Goal: Check status: Check status

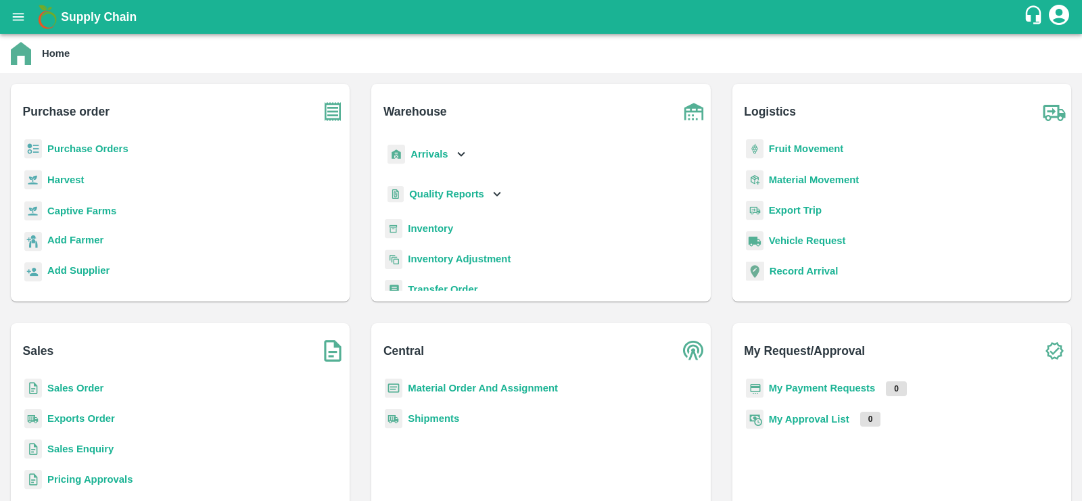
scroll to position [27, 0]
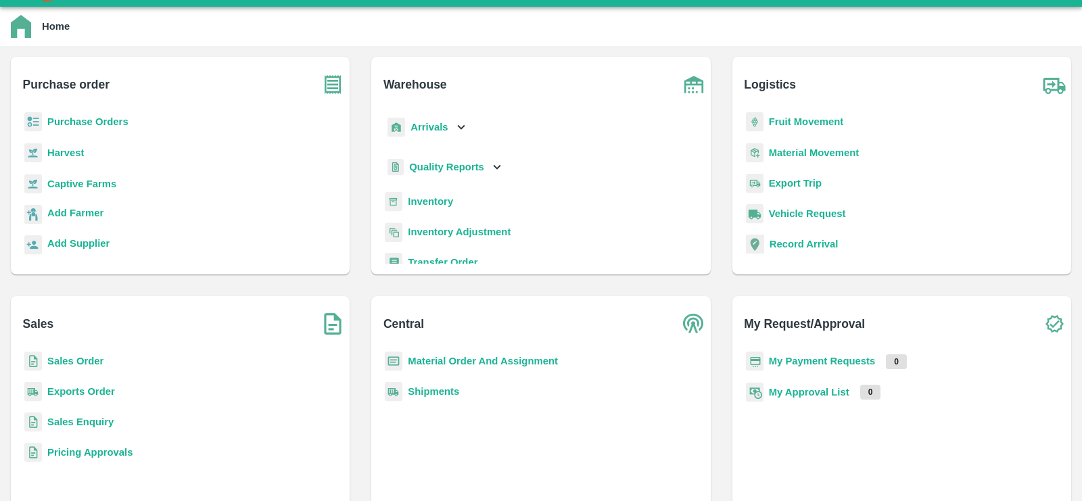
click at [441, 198] on b "Inventory" at bounding box center [430, 201] width 45 height 11
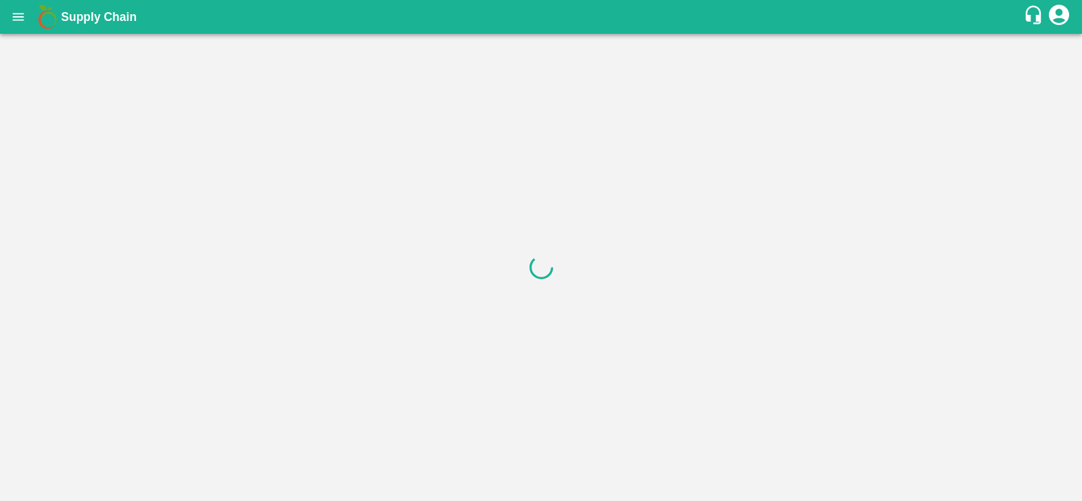
click at [113, 53] on div at bounding box center [541, 267] width 1082 height 467
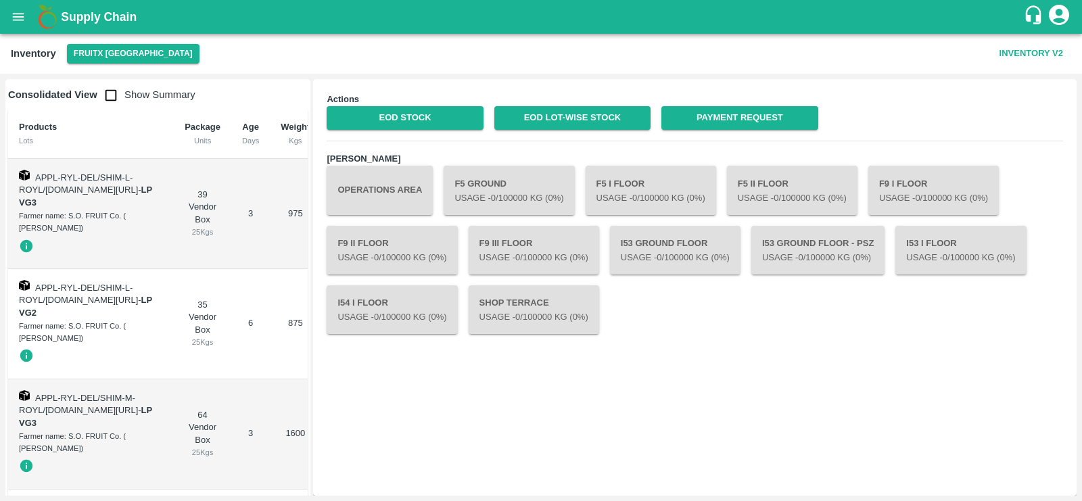
click at [107, 55] on button "FruitX [GEOGRAPHIC_DATA]" at bounding box center [133, 54] width 132 height 20
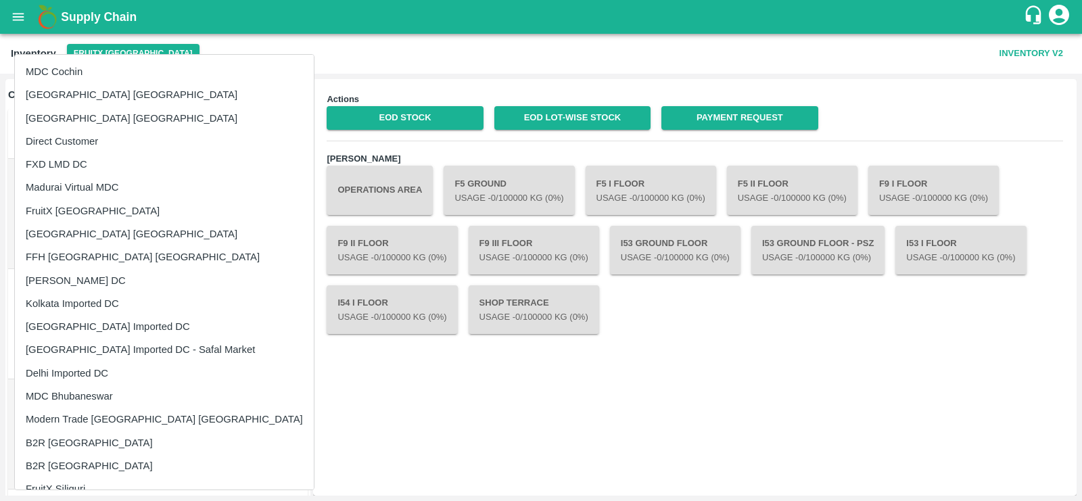
click at [74, 138] on li "Direct Customer" at bounding box center [164, 141] width 299 height 23
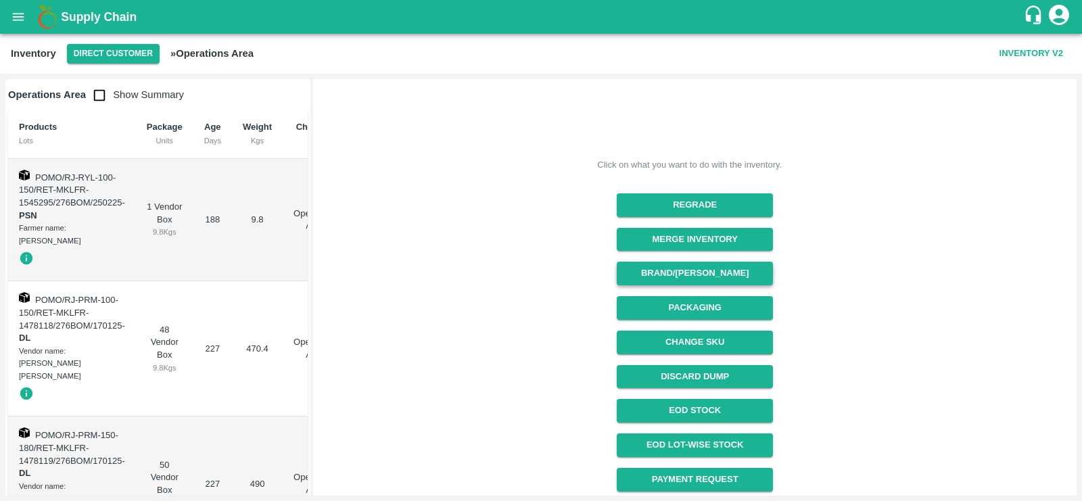
scroll to position [200, 0]
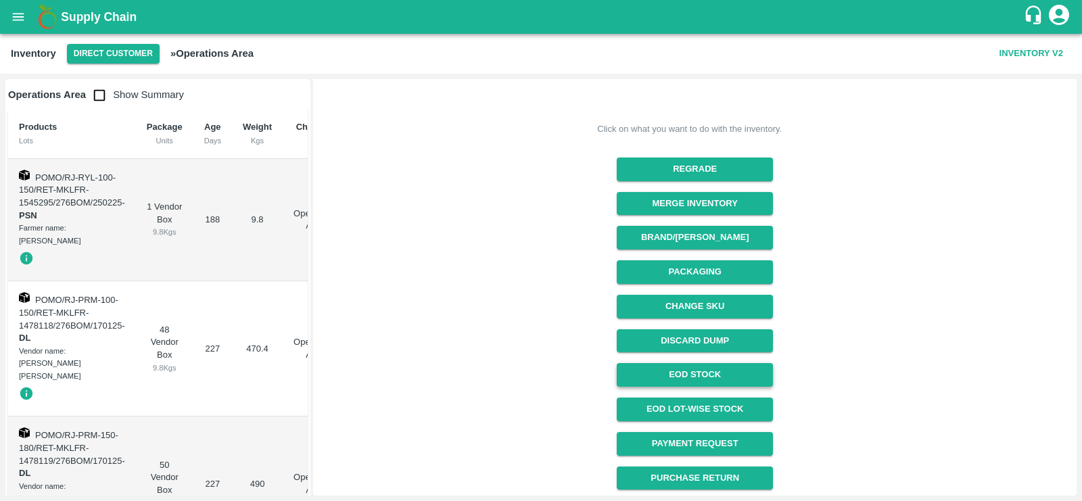
click at [710, 371] on link "EOD Stock" at bounding box center [694, 375] width 156 height 24
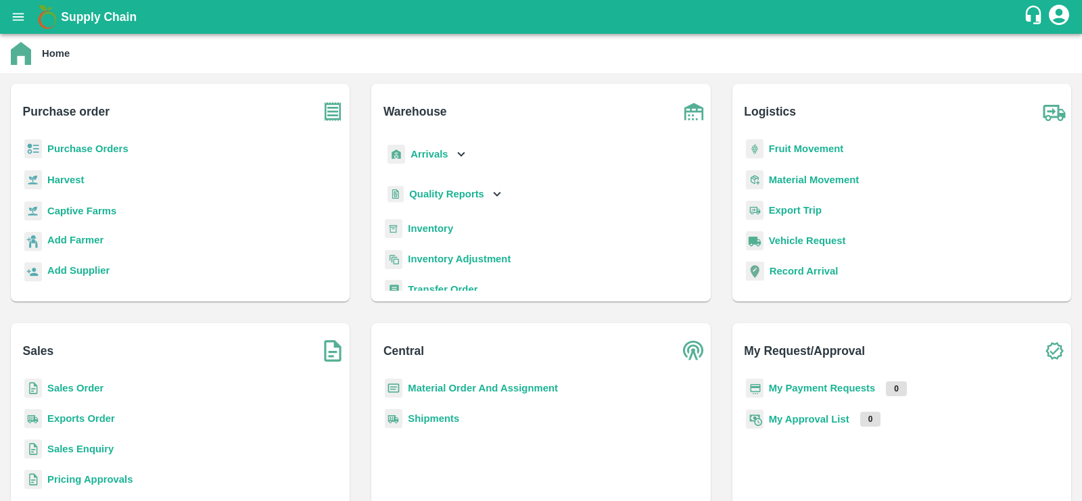
click at [89, 383] on b "Sales Order" at bounding box center [75, 388] width 56 height 11
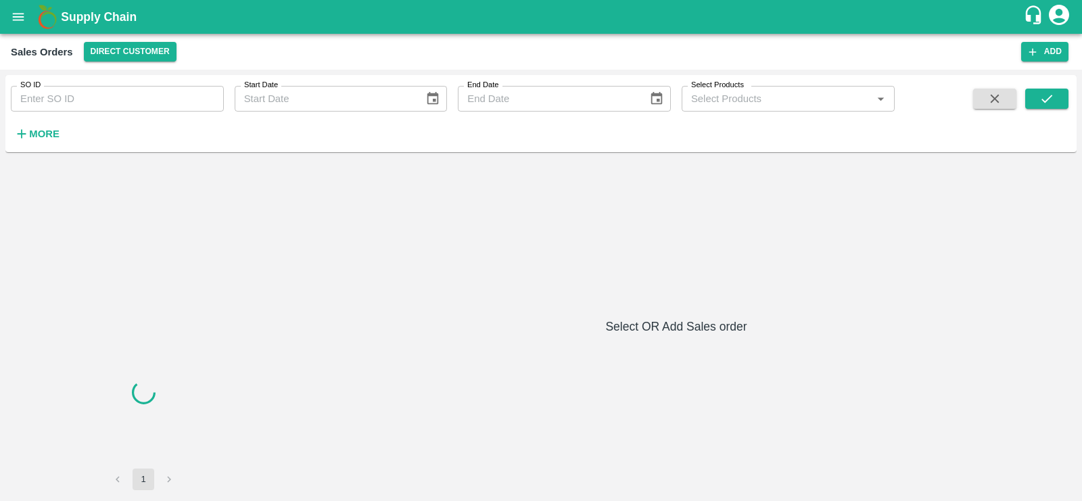
click at [82, 92] on input "SO ID" at bounding box center [117, 99] width 213 height 26
paste input "545071"
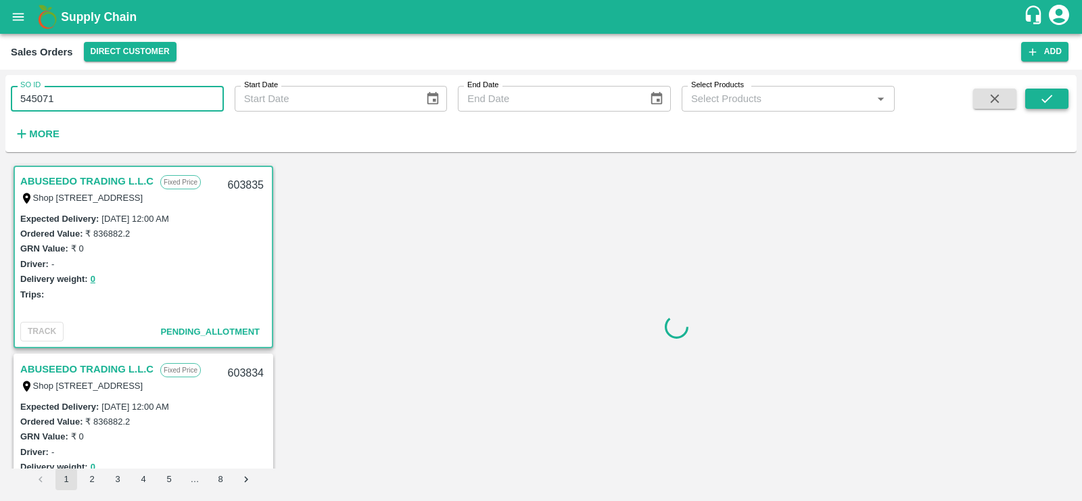
type input "545071"
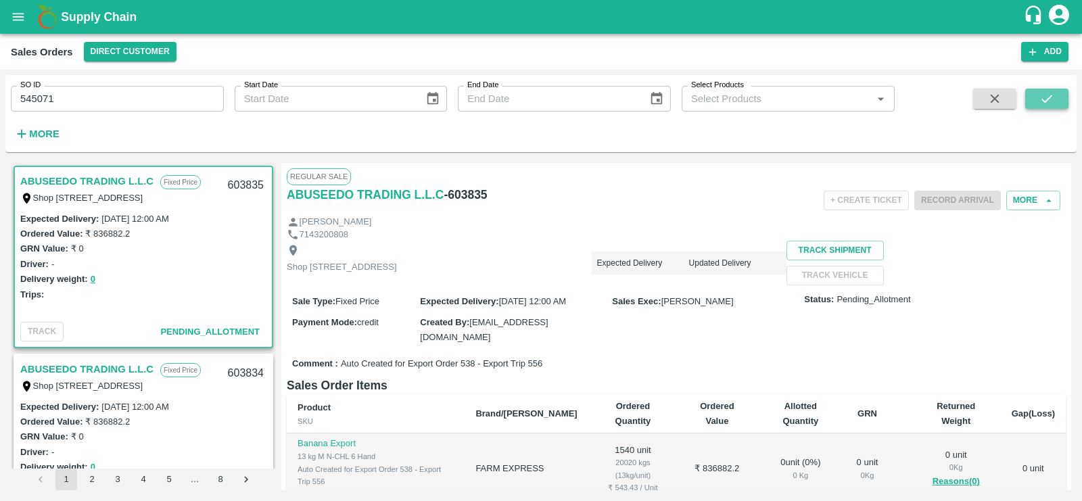
click at [1049, 96] on icon "submit" at bounding box center [1046, 98] width 15 height 15
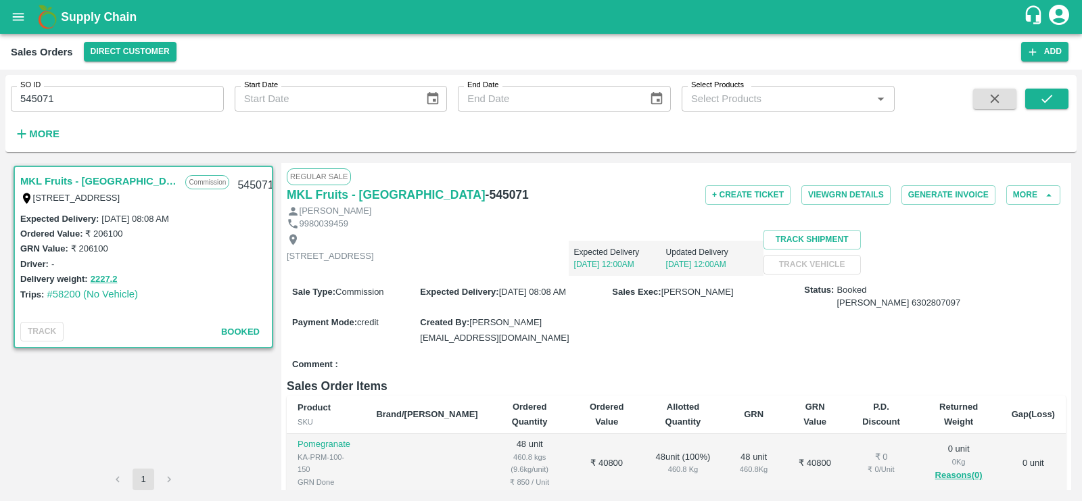
click at [82, 184] on link "MKL Fruits - Bangalore" at bounding box center [99, 181] width 158 height 18
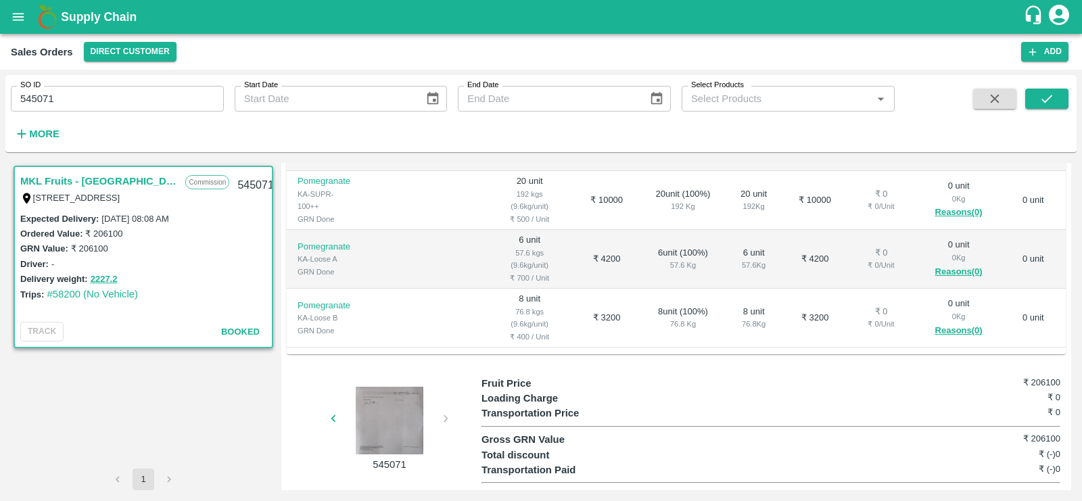
scroll to position [359, 0]
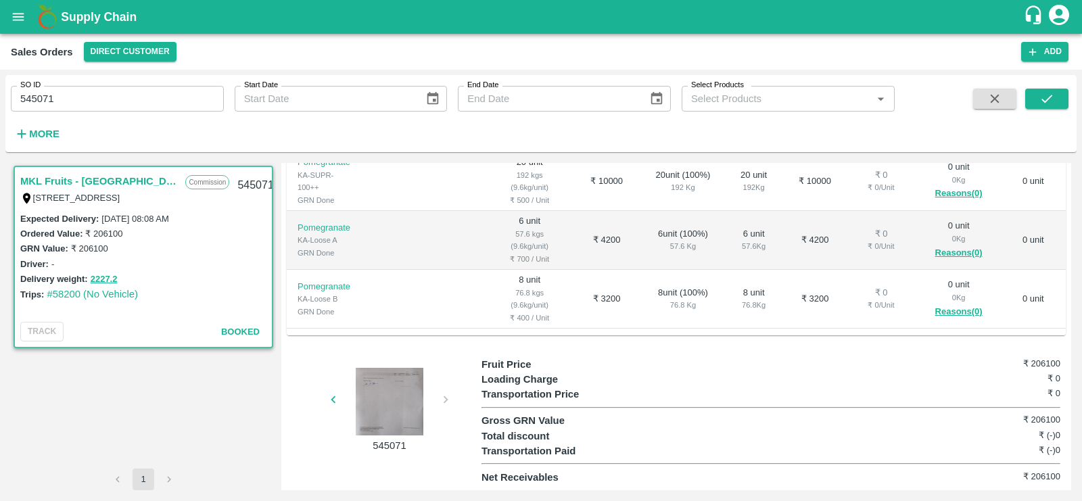
click at [366, 410] on div at bounding box center [389, 402] width 101 height 68
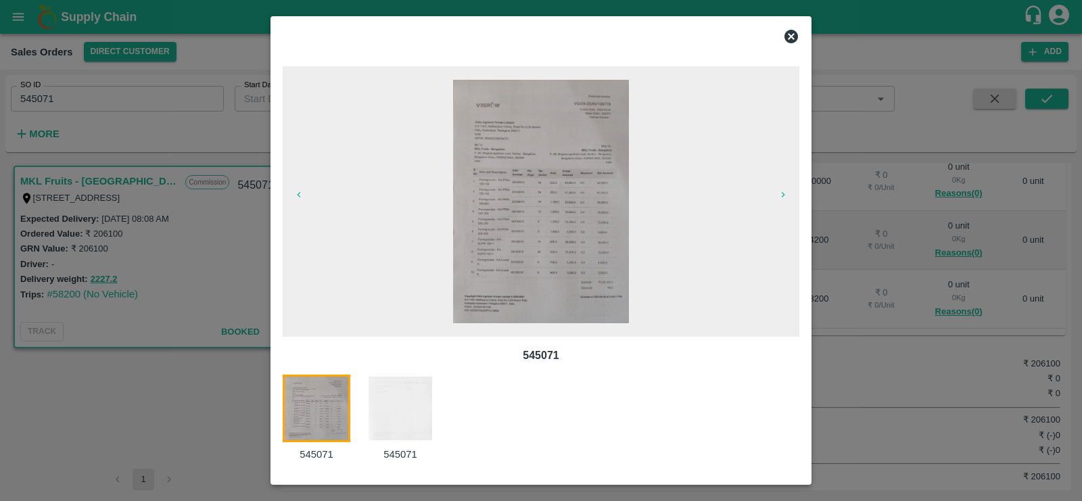
click at [540, 257] on img at bounding box center [541, 201] width 176 height 243
click at [418, 410] on img at bounding box center [400, 408] width 68 height 68
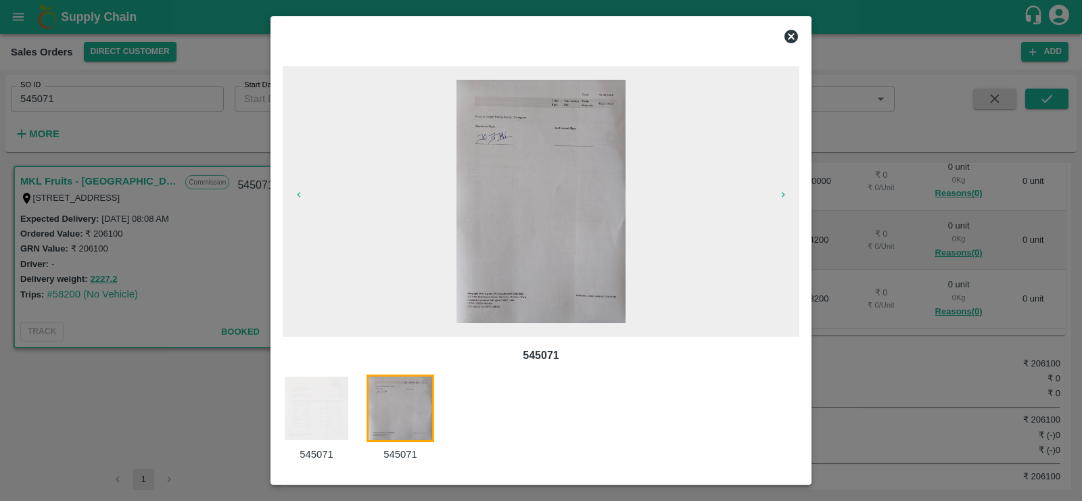
click at [795, 34] on icon at bounding box center [791, 37] width 14 height 14
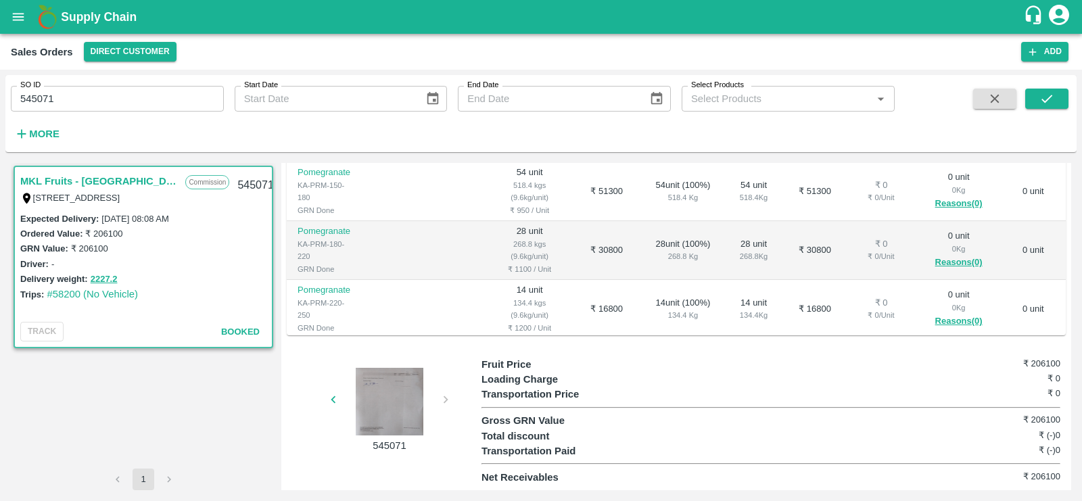
scroll to position [363, 0]
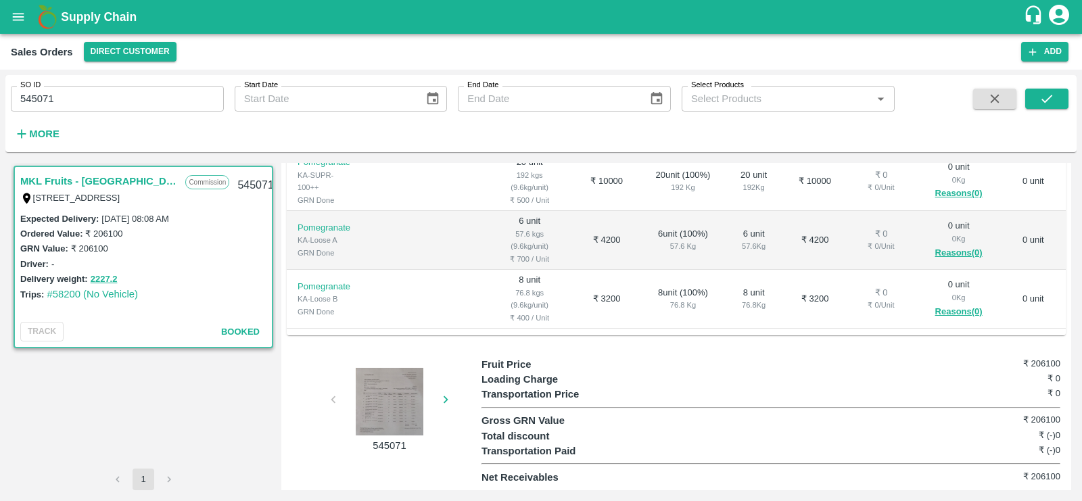
click at [20, 24] on button "open drawer" at bounding box center [18, 16] width 31 height 31
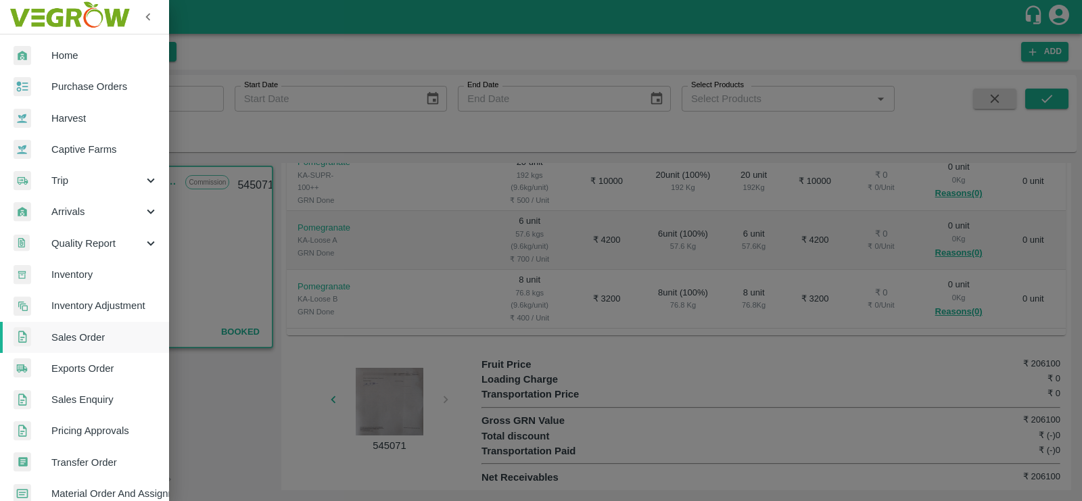
click at [78, 216] on span "Arrivals" at bounding box center [97, 211] width 92 height 15
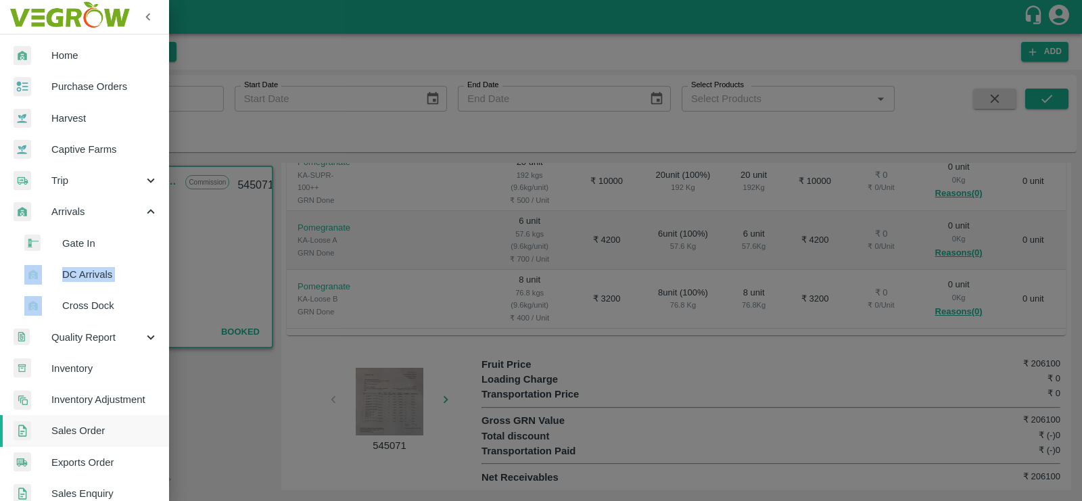
click at [621, 191] on div at bounding box center [541, 250] width 1082 height 501
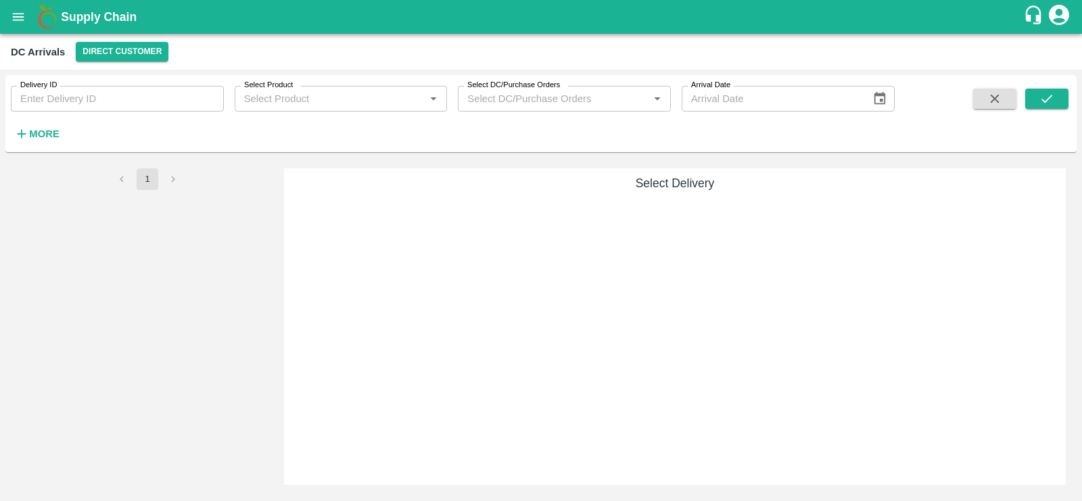
click at [195, 98] on input "Delivery ID" at bounding box center [117, 99] width 213 height 26
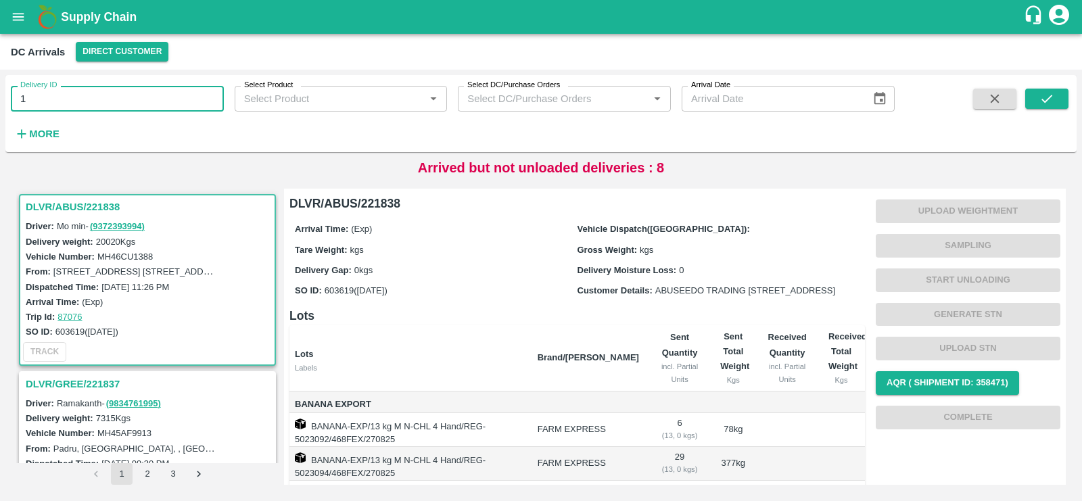
type input "1"
click at [326, 169] on div "Arrived but not unloaded deliveries : 8" at bounding box center [540, 167] width 1071 height 20
click at [170, 105] on input "Delivery ID" at bounding box center [117, 99] width 213 height 26
paste input "text"
type input "132116"
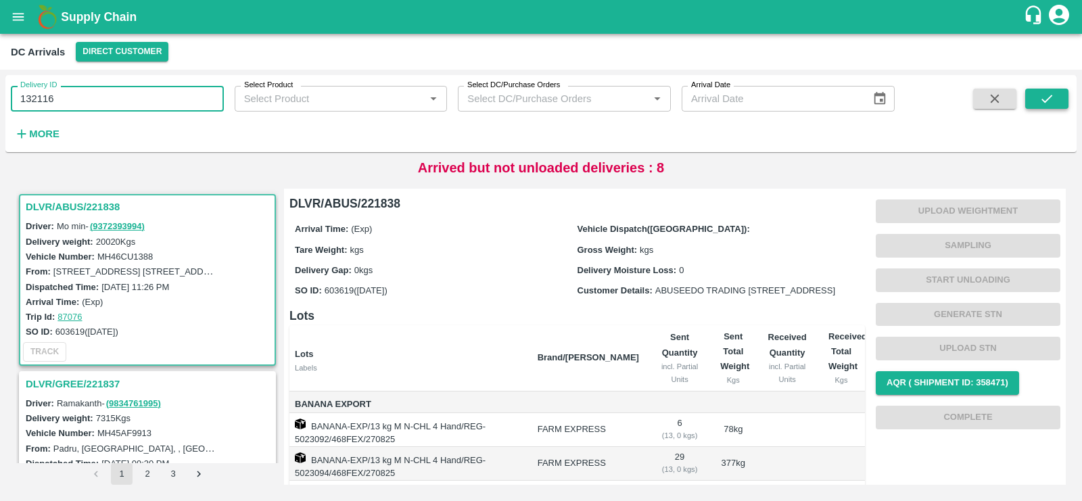
click at [1034, 94] on button "submit" at bounding box center [1046, 99] width 43 height 20
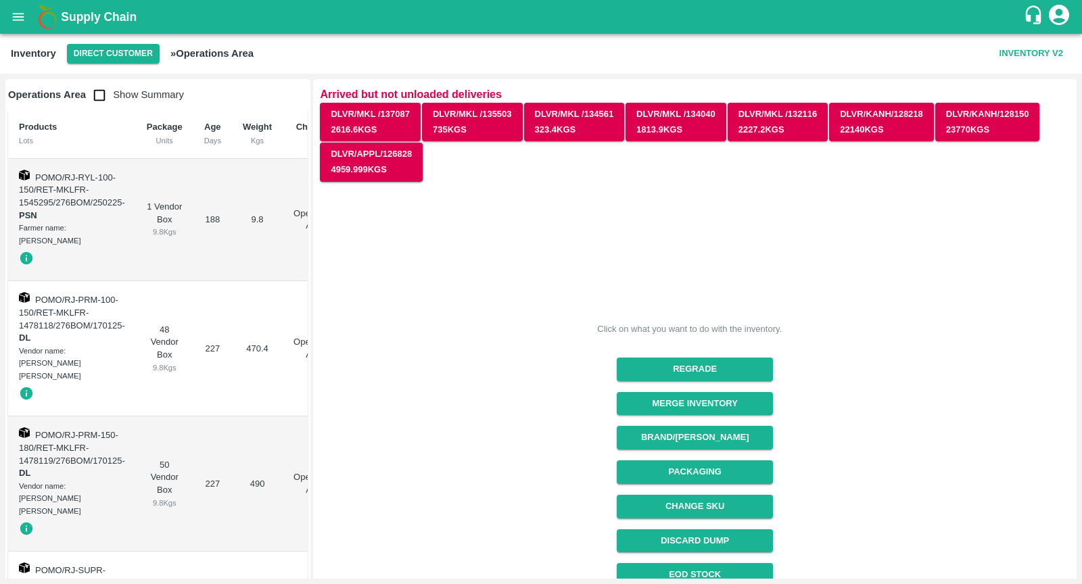
scroll to position [117, 0]
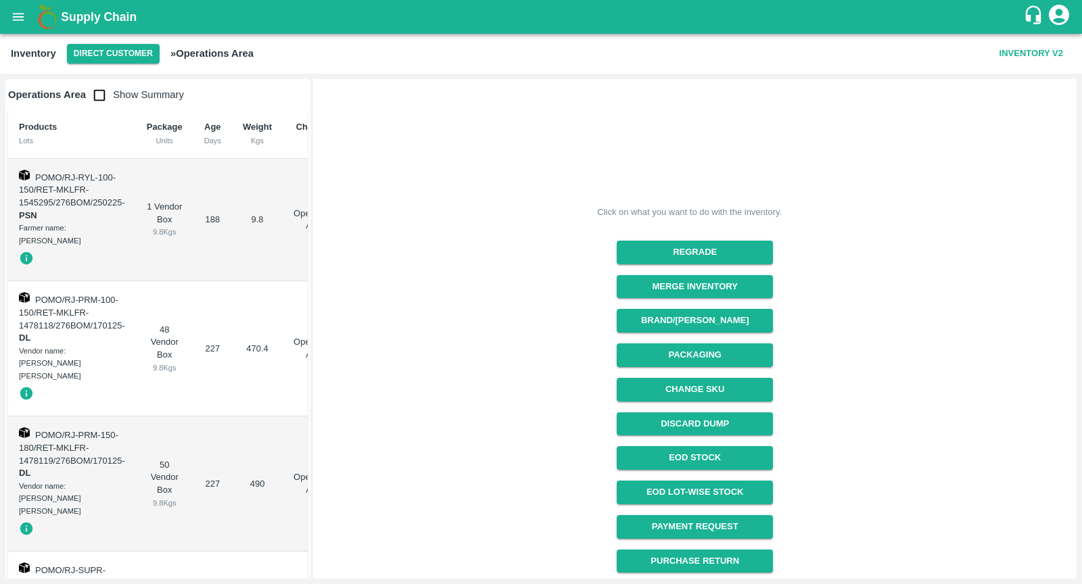
click at [18, 17] on icon "open drawer" at bounding box center [18, 16] width 11 height 7
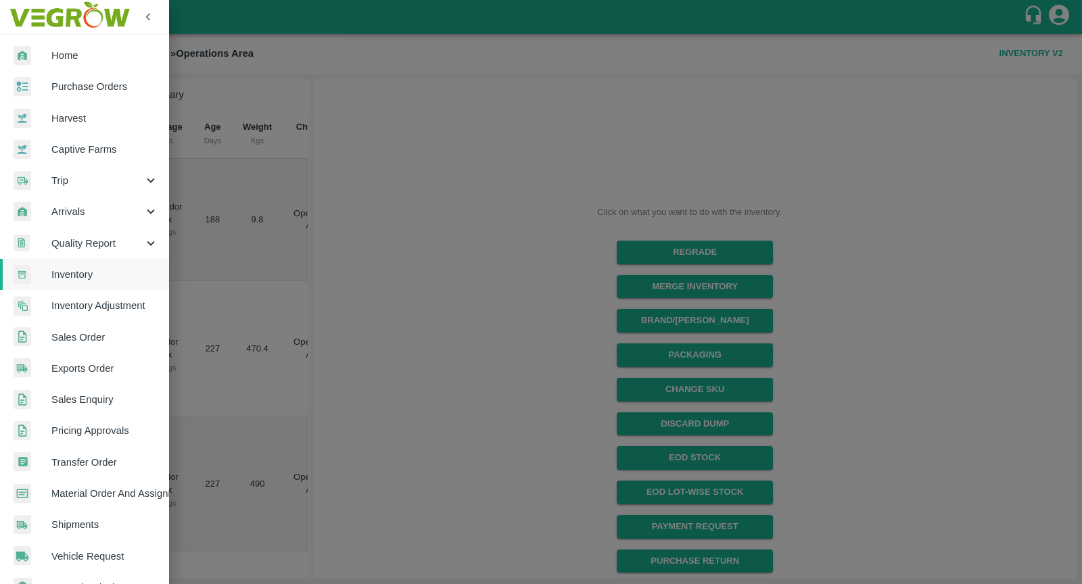
click at [82, 184] on span "Trip" at bounding box center [97, 180] width 92 height 15
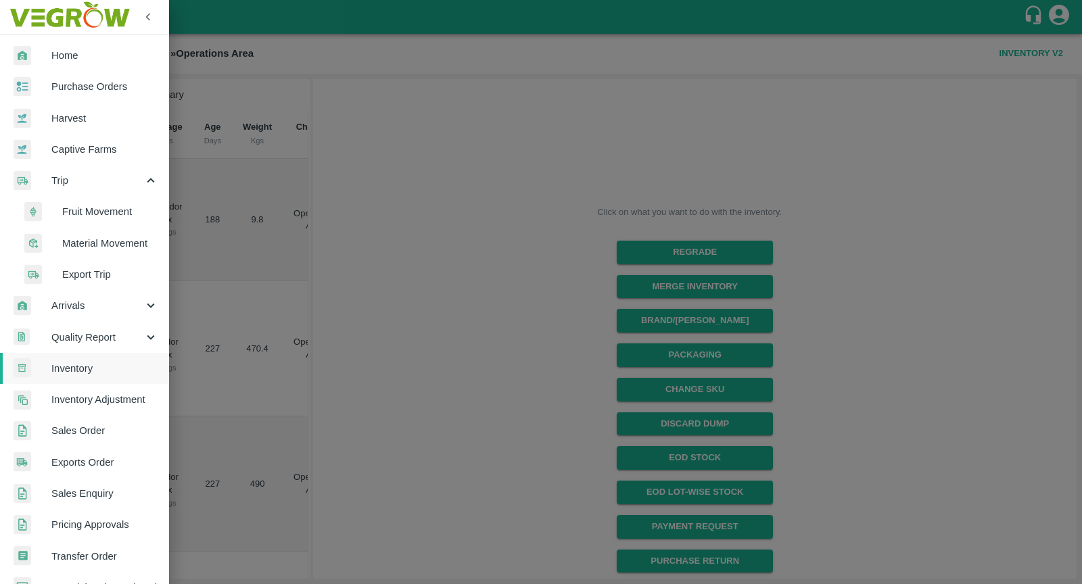
click at [99, 218] on span "Fruit Movement" at bounding box center [110, 211] width 96 height 15
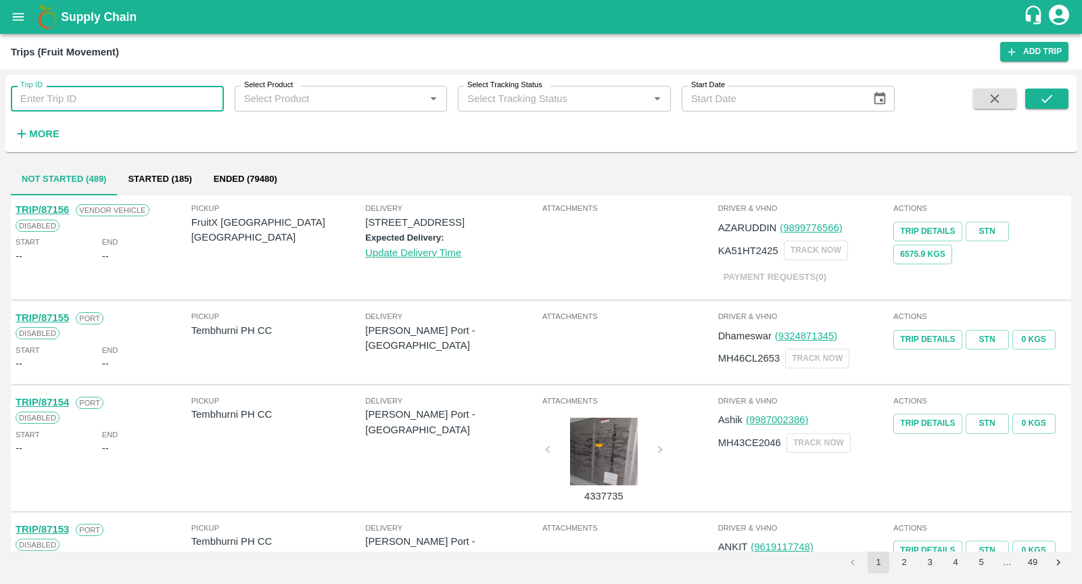
click at [91, 104] on input "Trip ID" at bounding box center [117, 99] width 213 height 26
type input "60724"
click at [1061, 101] on button "submit" at bounding box center [1046, 99] width 43 height 20
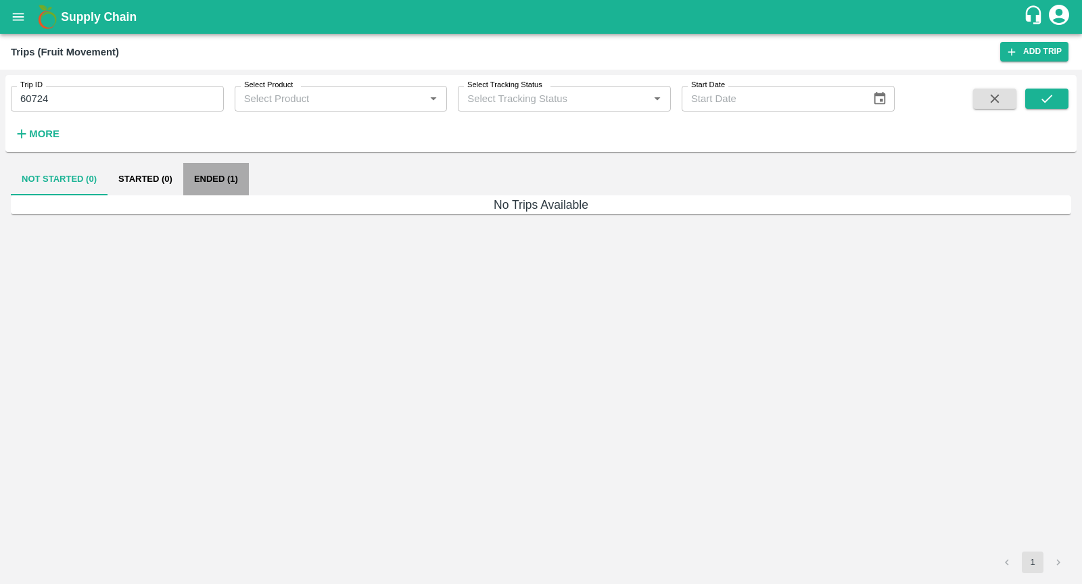
click at [209, 180] on button "Ended (1)" at bounding box center [216, 179] width 66 height 32
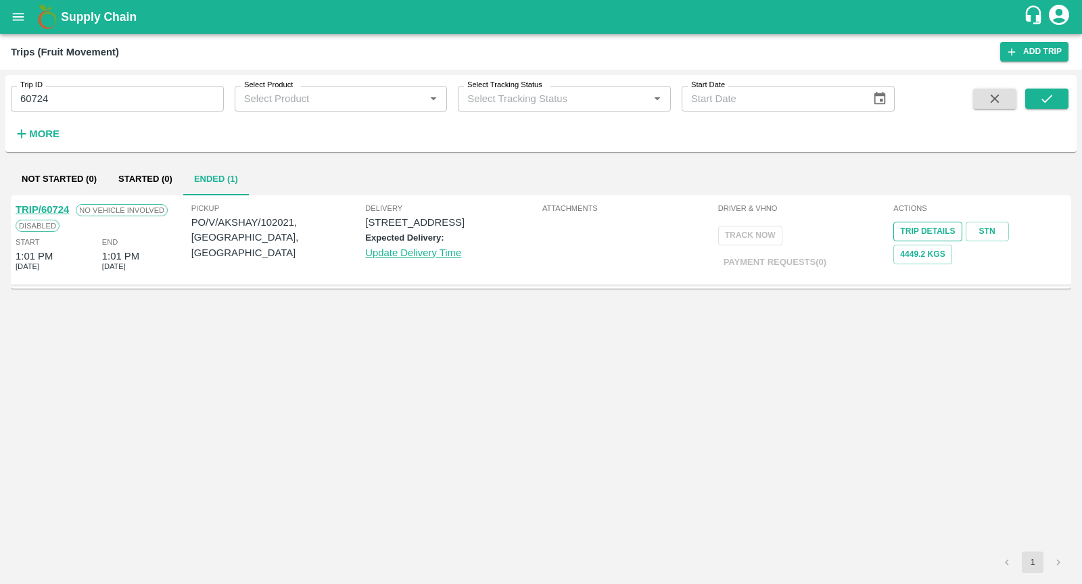
click at [938, 235] on link "Trip Details" at bounding box center [927, 232] width 68 height 20
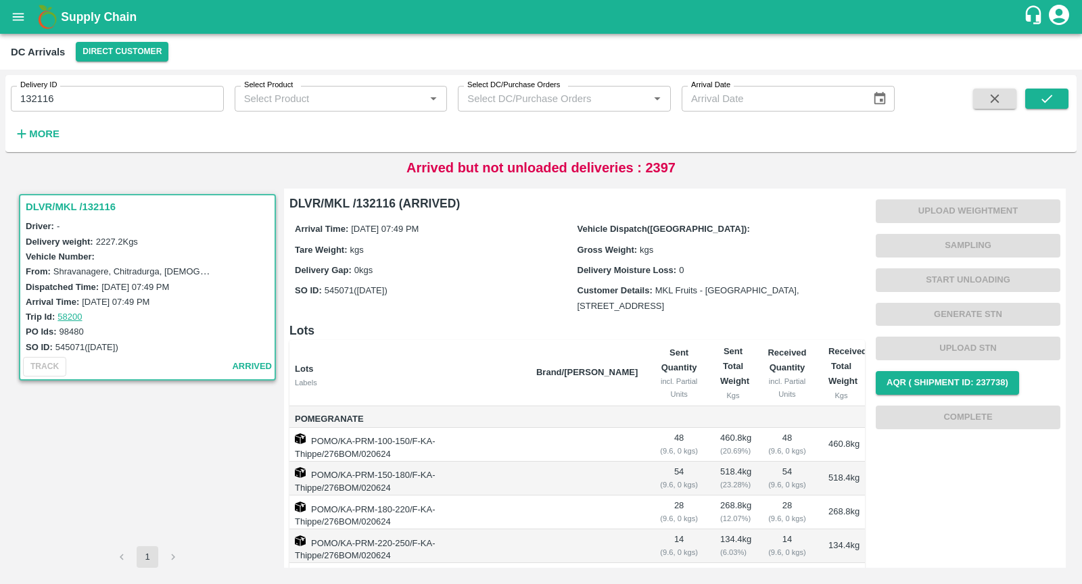
click at [16, 17] on icon "open drawer" at bounding box center [18, 16] width 11 height 7
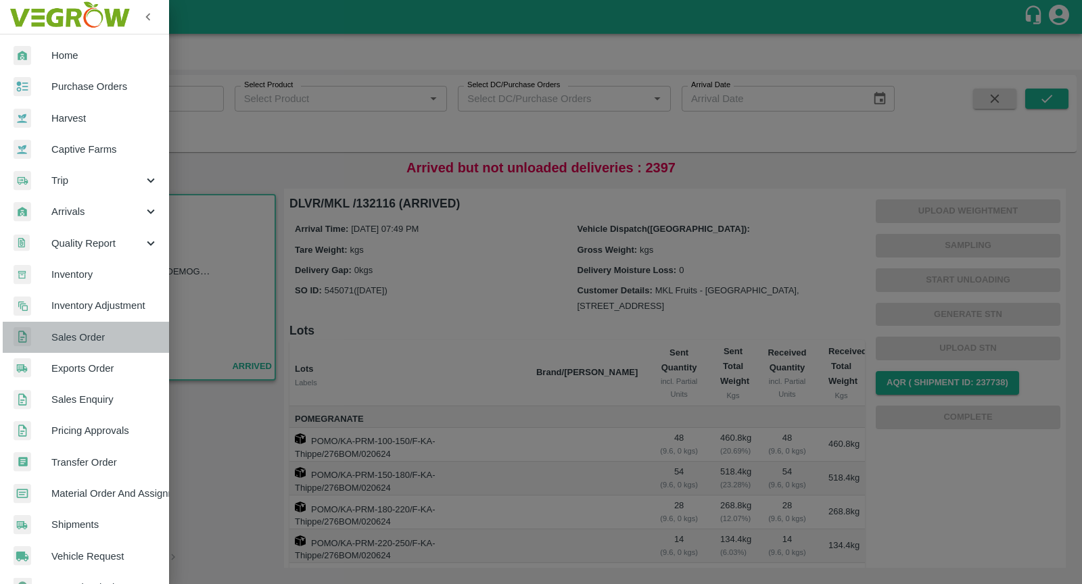
click at [100, 324] on link "Sales Order" at bounding box center [84, 337] width 169 height 31
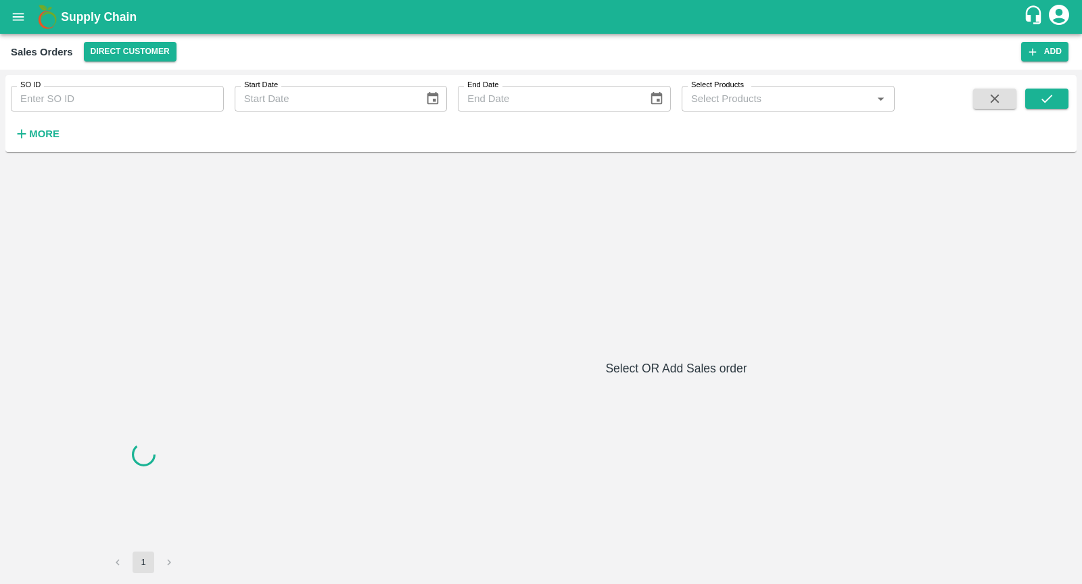
click at [111, 107] on input "SO ID" at bounding box center [117, 99] width 213 height 26
paste input "599501"
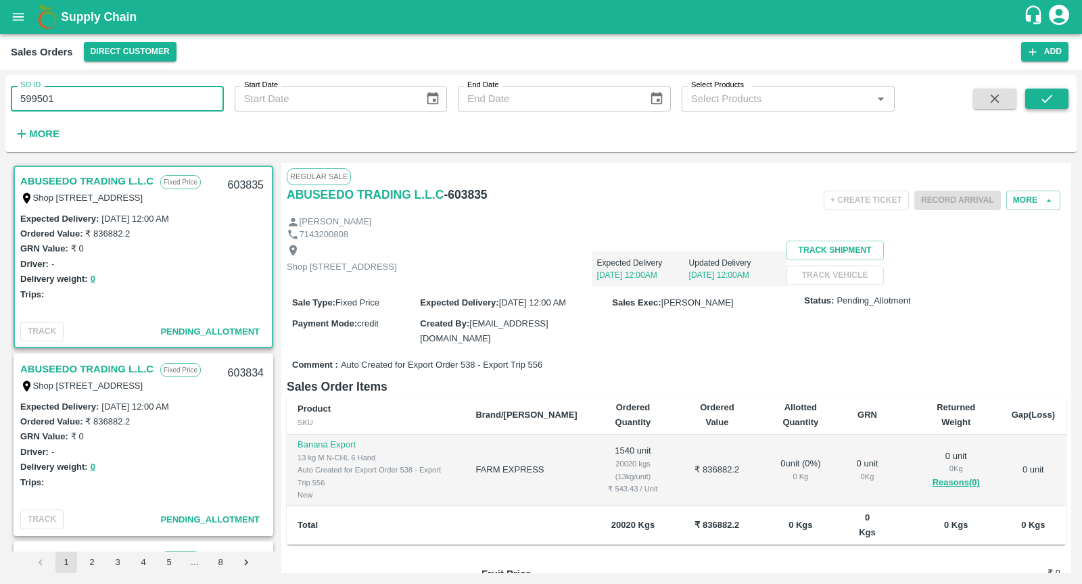
type input "599501"
click at [1065, 99] on button "submit" at bounding box center [1046, 99] width 43 height 20
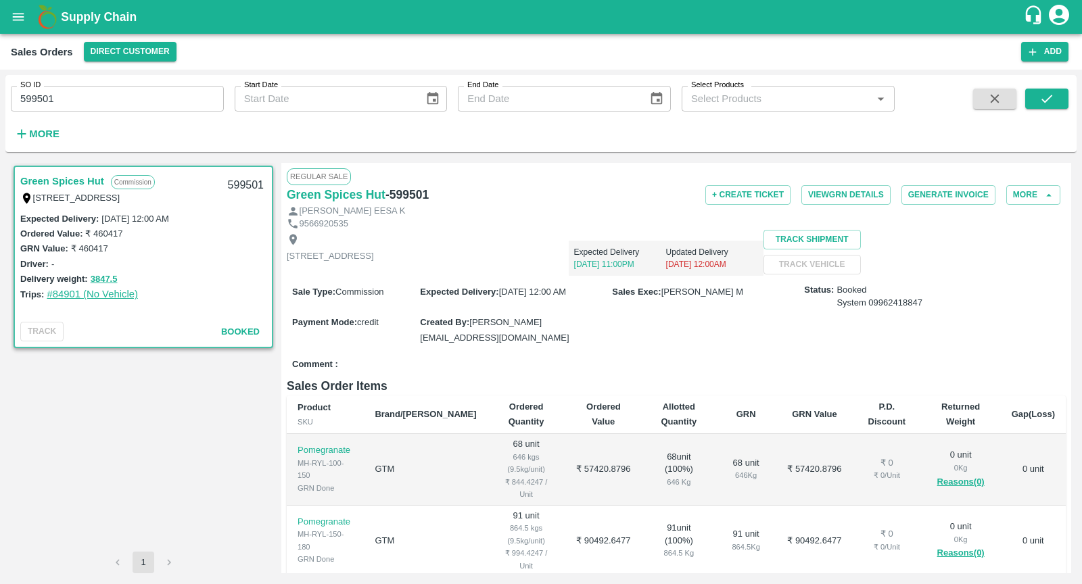
click at [78, 295] on link "#84901 (No Vehicle)" at bounding box center [92, 294] width 91 height 11
